Goal: Information Seeking & Learning: Learn about a topic

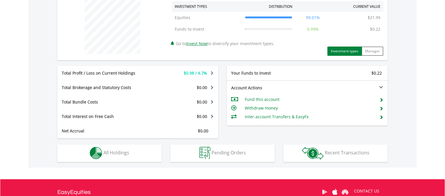
scroll to position [244, 0]
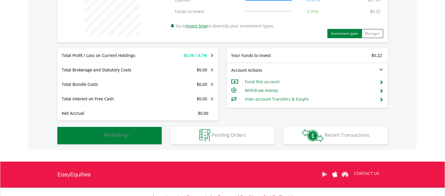
click at [120, 133] on span "All Holdings" at bounding box center [116, 135] width 26 height 6
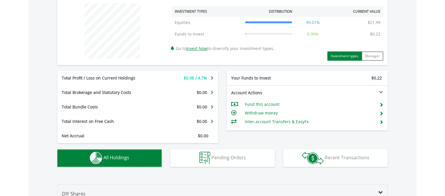
scroll to position [314, 0]
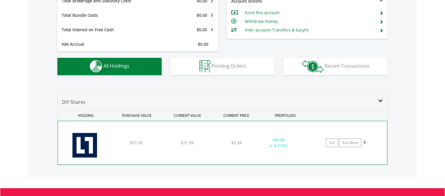
click at [127, 141] on div "$21.00" at bounding box center [136, 143] width 49 height 6
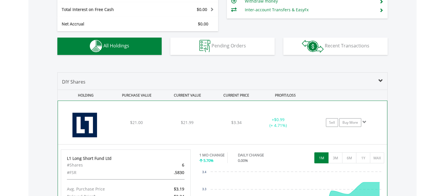
scroll to position [344, 0]
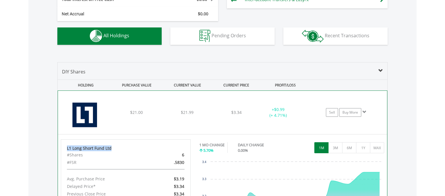
drag, startPoint x: 120, startPoint y: 148, endPoint x: 62, endPoint y: 148, distance: 58.8
click at [62, 148] on div "L1 Long Short Fund Ltd #Shares 6 #FSR .5830 Avg. Purchase Price $3.19 Delayed P…" at bounding box center [126, 187] width 130 height 94
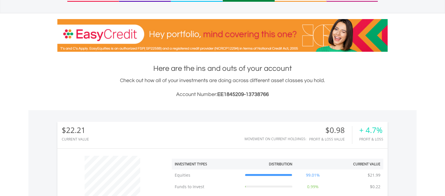
scroll to position [0, 0]
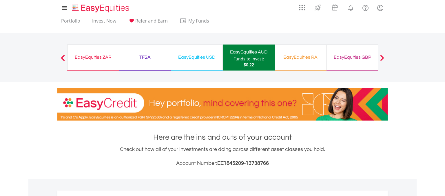
click at [78, 60] on div "EasyEquities ZAR" at bounding box center [93, 57] width 44 height 8
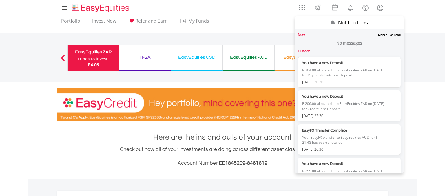
scroll to position [56, 110]
click at [382, 34] on link "Mark all as read" at bounding box center [389, 35] width 23 height 4
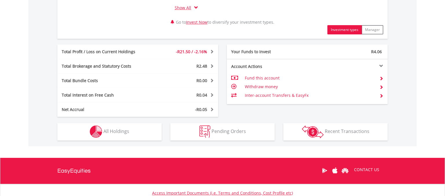
scroll to position [336, 0]
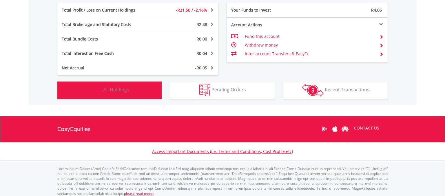
click at [113, 92] on button "Holdings All Holdings" at bounding box center [109, 90] width 104 height 17
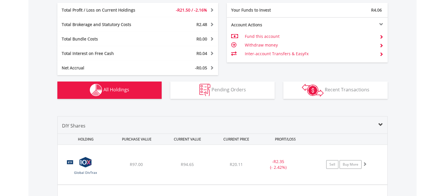
scroll to position [452, 0]
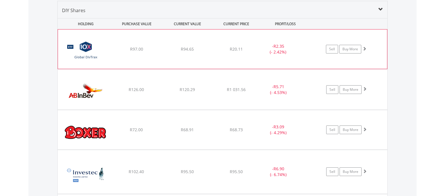
click at [108, 54] on img at bounding box center [86, 52] width 50 height 31
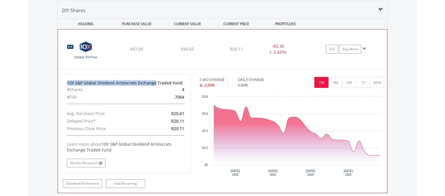
drag, startPoint x: 67, startPoint y: 82, endPoint x: 158, endPoint y: 81, distance: 91.2
click at [158, 81] on div "10X S&P Global Dividend Aristocrats Exchange Traded Fund" at bounding box center [126, 83] width 118 height 6
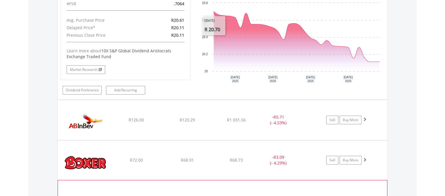
scroll to position [605, 0]
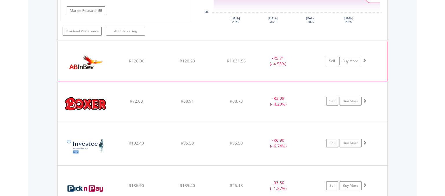
click at [123, 63] on div "R126.00" at bounding box center [136, 61] width 49 height 6
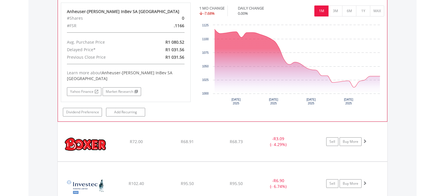
scroll to position [635, 0]
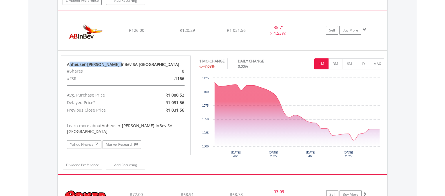
drag, startPoint x: 120, startPoint y: 67, endPoint x: 68, endPoint y: 69, distance: 52.2
click at [68, 67] on div "Anheuser-Busch InBev SA NV" at bounding box center [126, 65] width 118 height 6
drag, startPoint x: 134, startPoint y: 70, endPoint x: 67, endPoint y: 69, distance: 66.9
click at [67, 67] on div "Anheuser-Busch InBev SA NV" at bounding box center [126, 65] width 118 height 6
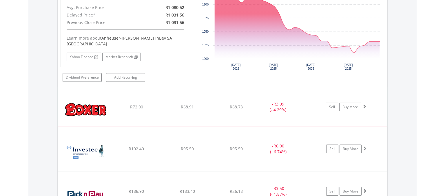
scroll to position [727, 0]
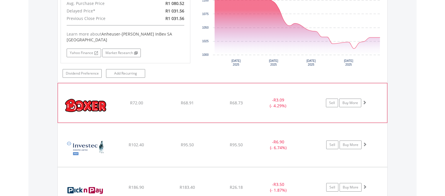
click at [187, 103] on span "R68.91" at bounding box center [187, 103] width 13 height 6
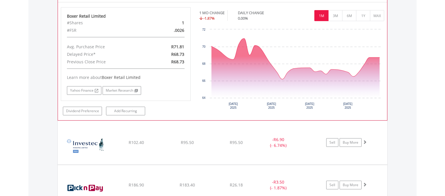
scroll to position [850, 0]
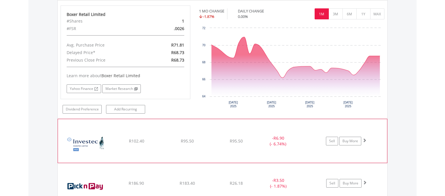
click at [186, 142] on div "﻿ Investec Limited Preference Share R102.40 R95.50 R95.50 - R6.90 (- 6.74%) Sel…" at bounding box center [222, 140] width 329 height 43
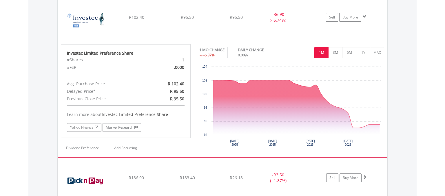
scroll to position [1002, 0]
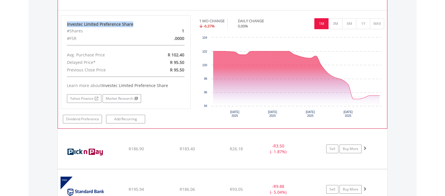
drag, startPoint x: 145, startPoint y: 22, endPoint x: 60, endPoint y: 21, distance: 85.1
click at [60, 21] on div "Investec Limited Preference Share #Shares 1 #FSR .0000 Avg. Purchase Price R 10…" at bounding box center [125, 69] width 138 height 108
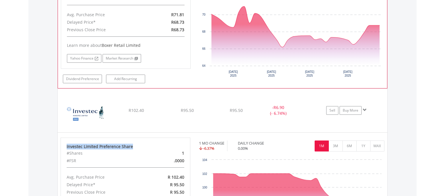
scroll to position [880, 0]
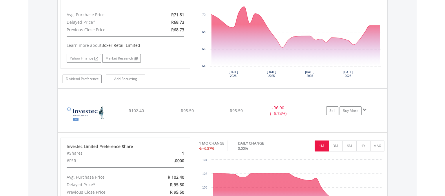
click at [35, 113] on div "Value View Share View DIY Shares HOLDING PURCHASE VALUE CURRENT VALUE CURRENT P…" at bounding box center [222, 11] width 388 height 900
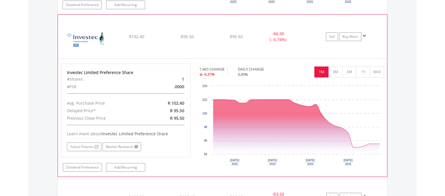
scroll to position [941, 0]
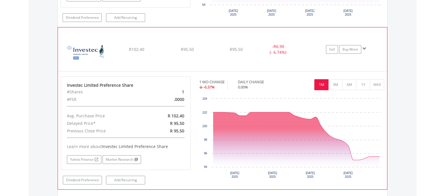
click at [113, 59] on div "﻿ Investec Limited Preference Share R102.40 R95.50 R95.50 - R6.90 (- 6.74%) Sel…" at bounding box center [222, 49] width 329 height 43
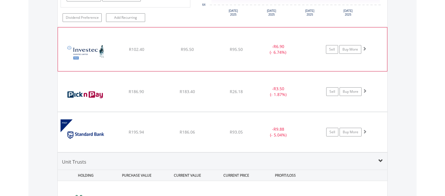
click at [113, 59] on div "﻿ Investec Limited Preference Share R102.40 R95.50 R95.50 - R6.90 (- 6.74%) Sel…" at bounding box center [222, 49] width 329 height 43
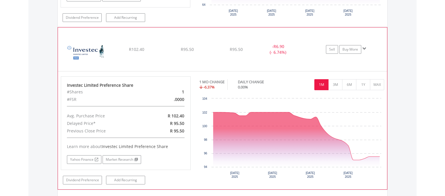
click at [364, 47] on span at bounding box center [364, 49] width 4 height 4
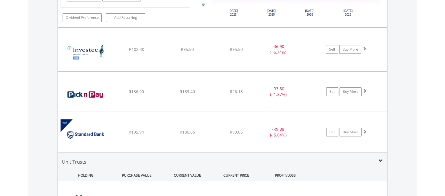
click at [364, 47] on span at bounding box center [364, 49] width 4 height 4
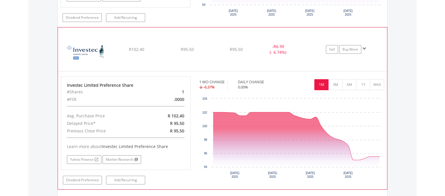
click at [93, 62] on img at bounding box center [86, 52] width 50 height 35
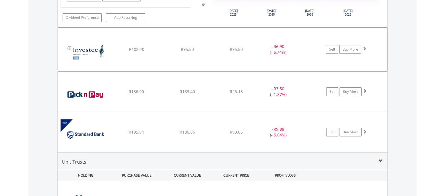
drag, startPoint x: 93, startPoint y: 62, endPoint x: 83, endPoint y: 56, distance: 12.3
click at [93, 62] on img at bounding box center [86, 52] width 50 height 35
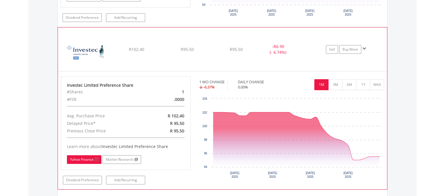
click at [86, 156] on link "Yahoo Finance" at bounding box center [84, 159] width 34 height 9
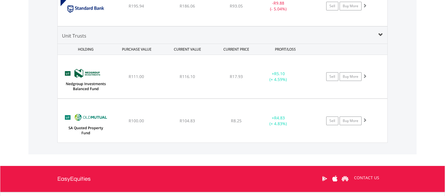
scroll to position [1186, 0]
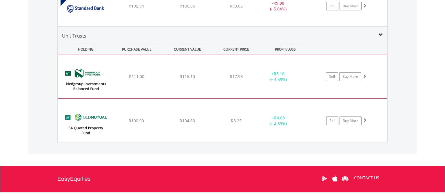
click at [123, 86] on div "﻿ Nedgroup Investments Balanced Fund G R111.00 R116.10 R17.93 + R5.10 (+ 4.59%)…" at bounding box center [222, 76] width 329 height 43
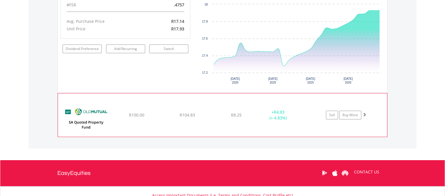
scroll to position [1308, 0]
click at [114, 114] on div "R100.00" at bounding box center [136, 115] width 49 height 6
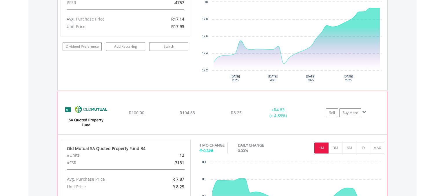
scroll to position [1370, 0]
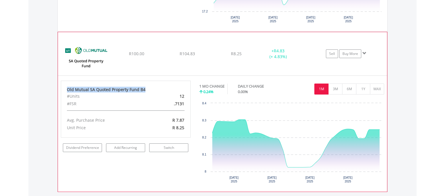
drag, startPoint x: 67, startPoint y: 85, endPoint x: 152, endPoint y: 87, distance: 85.7
click at [152, 87] on div "Old Mutual SA Quoted Property Fund B4 #Units 12 #FSR .7131 Avg. Purchase Price …" at bounding box center [126, 109] width 130 height 57
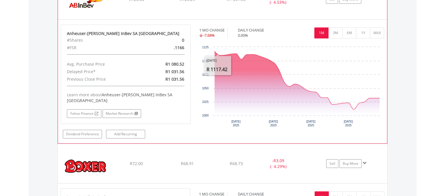
scroll to position [574, 0]
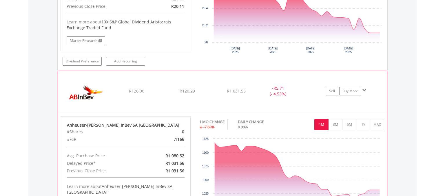
click at [366, 92] on span at bounding box center [364, 90] width 4 height 4
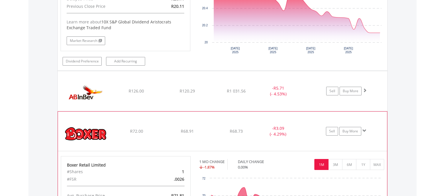
click at [366, 133] on span at bounding box center [364, 131] width 4 height 4
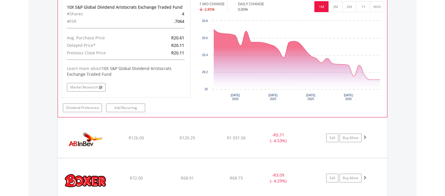
scroll to position [483, 0]
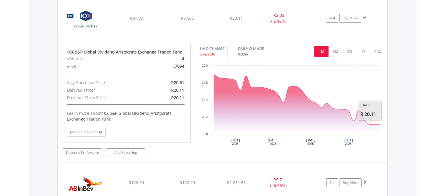
click at [365, 17] on span at bounding box center [364, 18] width 4 height 4
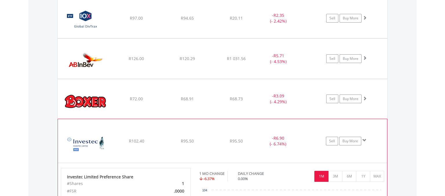
click at [366, 141] on span at bounding box center [364, 140] width 4 height 4
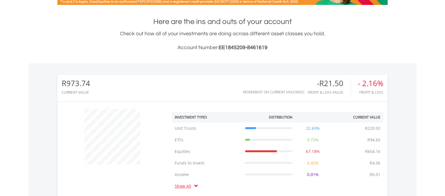
scroll to position [0, 0]
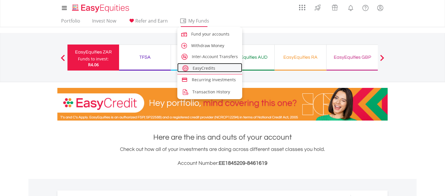
click at [205, 67] on span "EasyCredits" at bounding box center [204, 68] width 23 height 6
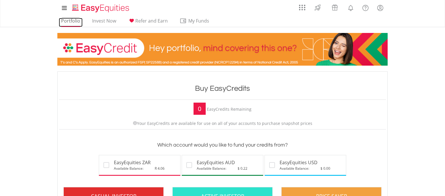
click at [74, 21] on link "Portfolio" at bounding box center [71, 22] width 24 height 9
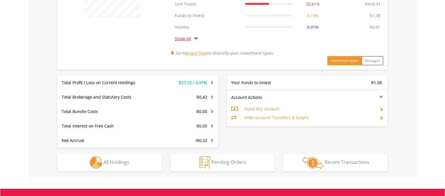
scroll to position [339, 0]
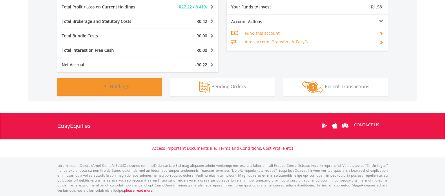
click at [140, 91] on button "Holdings All Holdings" at bounding box center [109, 86] width 104 height 17
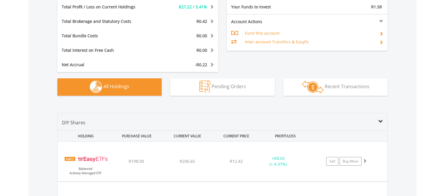
scroll to position [452, 0]
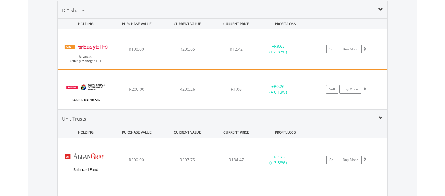
click at [80, 87] on img at bounding box center [86, 92] width 50 height 31
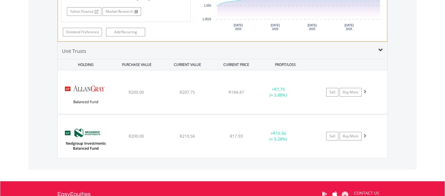
scroll to position [696, 0]
